Goal: Find contact information: Find contact information

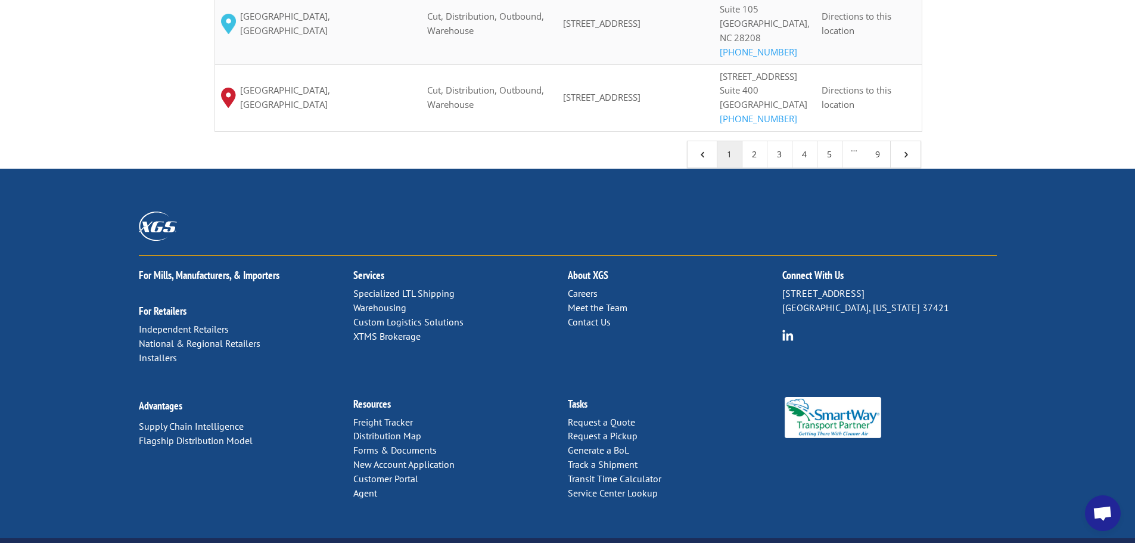
scroll to position [1354, 0]
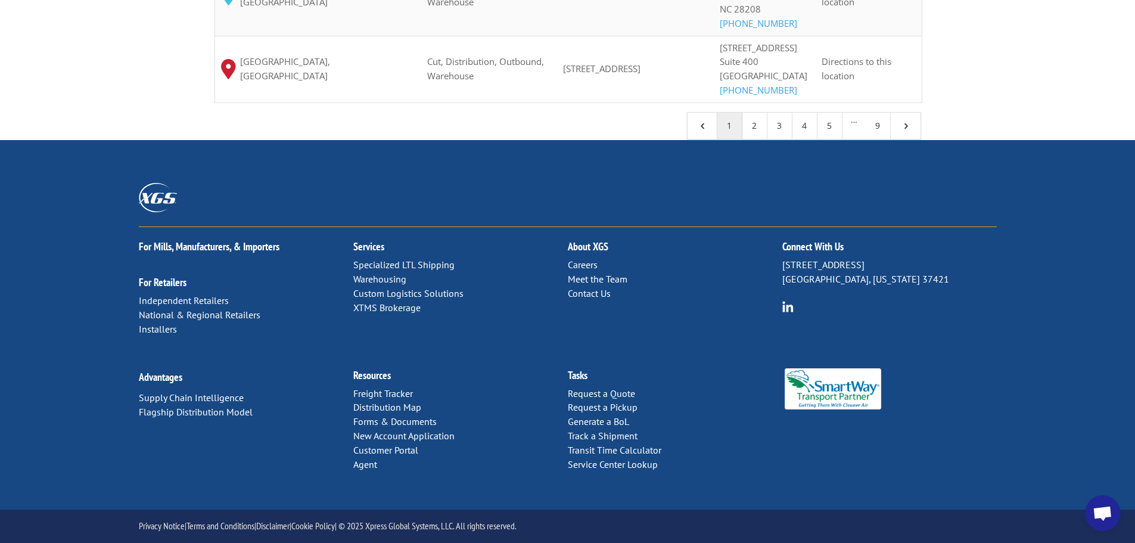
click at [584, 291] on link "Contact Us" at bounding box center [589, 293] width 43 height 12
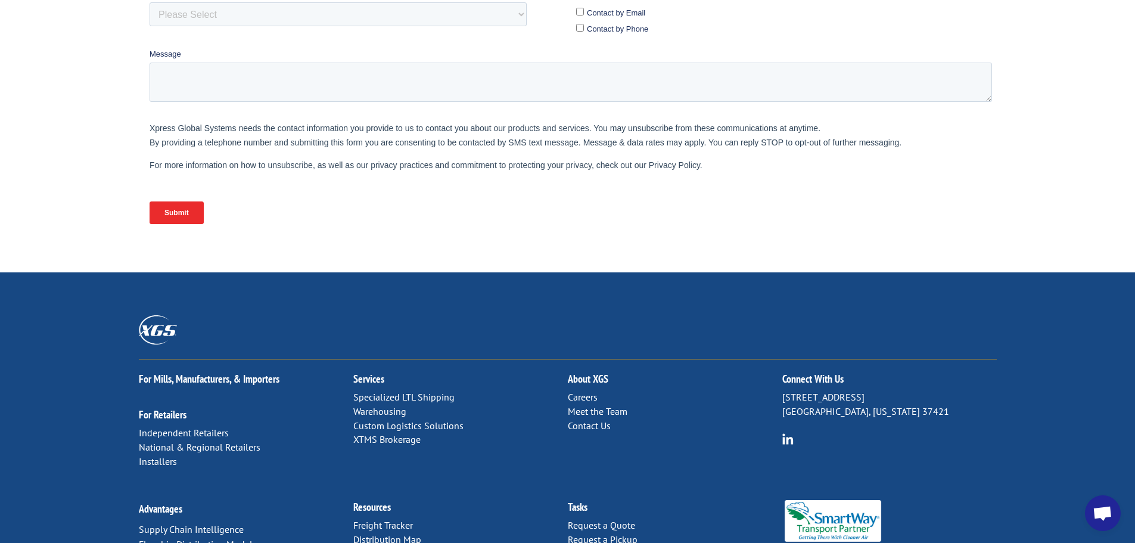
scroll to position [489, 0]
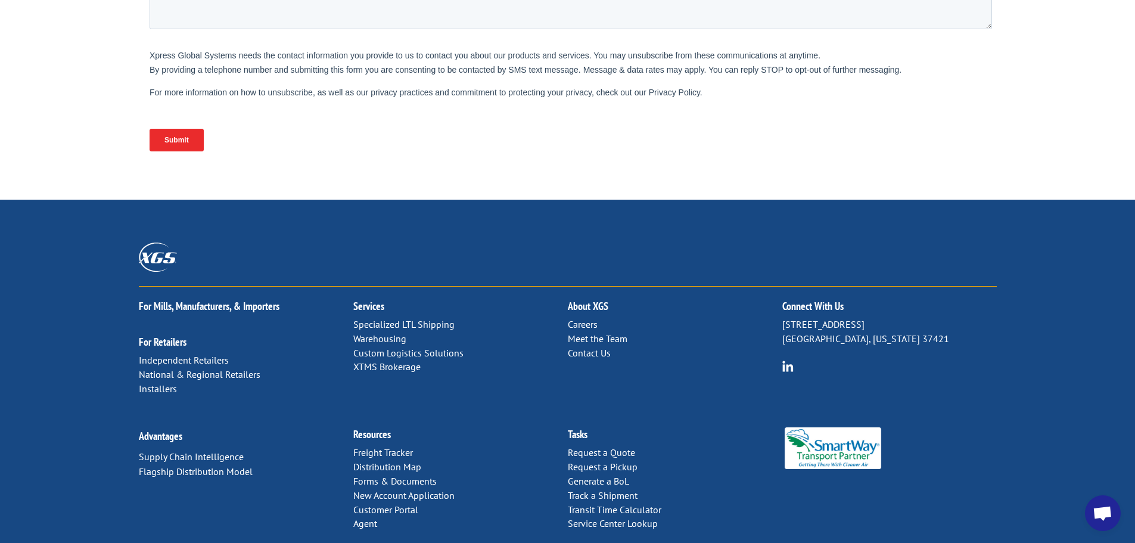
click at [596, 332] on link "Meet the Team" at bounding box center [598, 338] width 60 height 12
